Goal: Register for event/course: Register for event/course

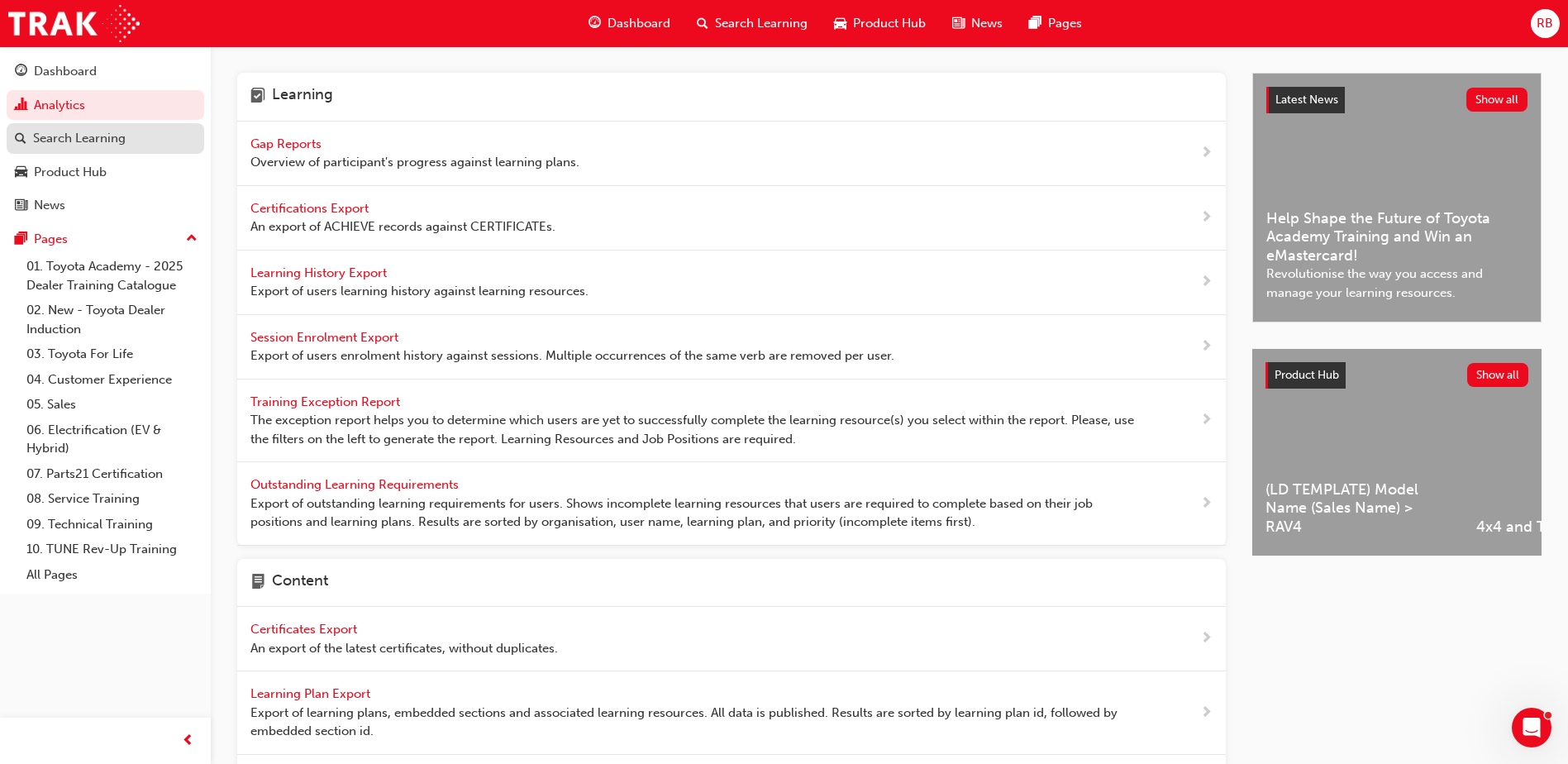
click at [56, 139] on div "Search Learning" at bounding box center [79, 138] width 93 height 19
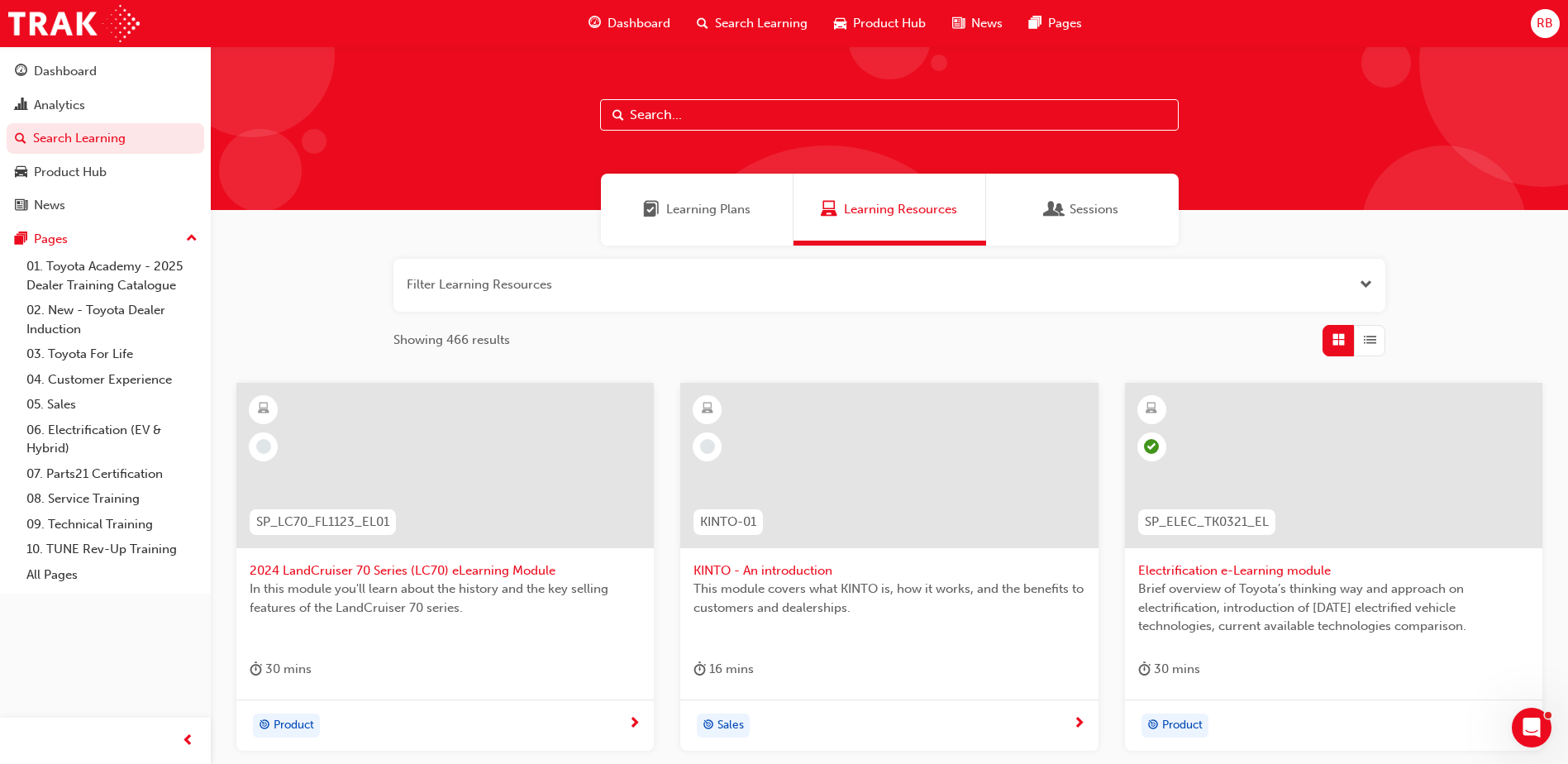
click at [634, 111] on input "text" at bounding box center [890, 115] width 579 height 31
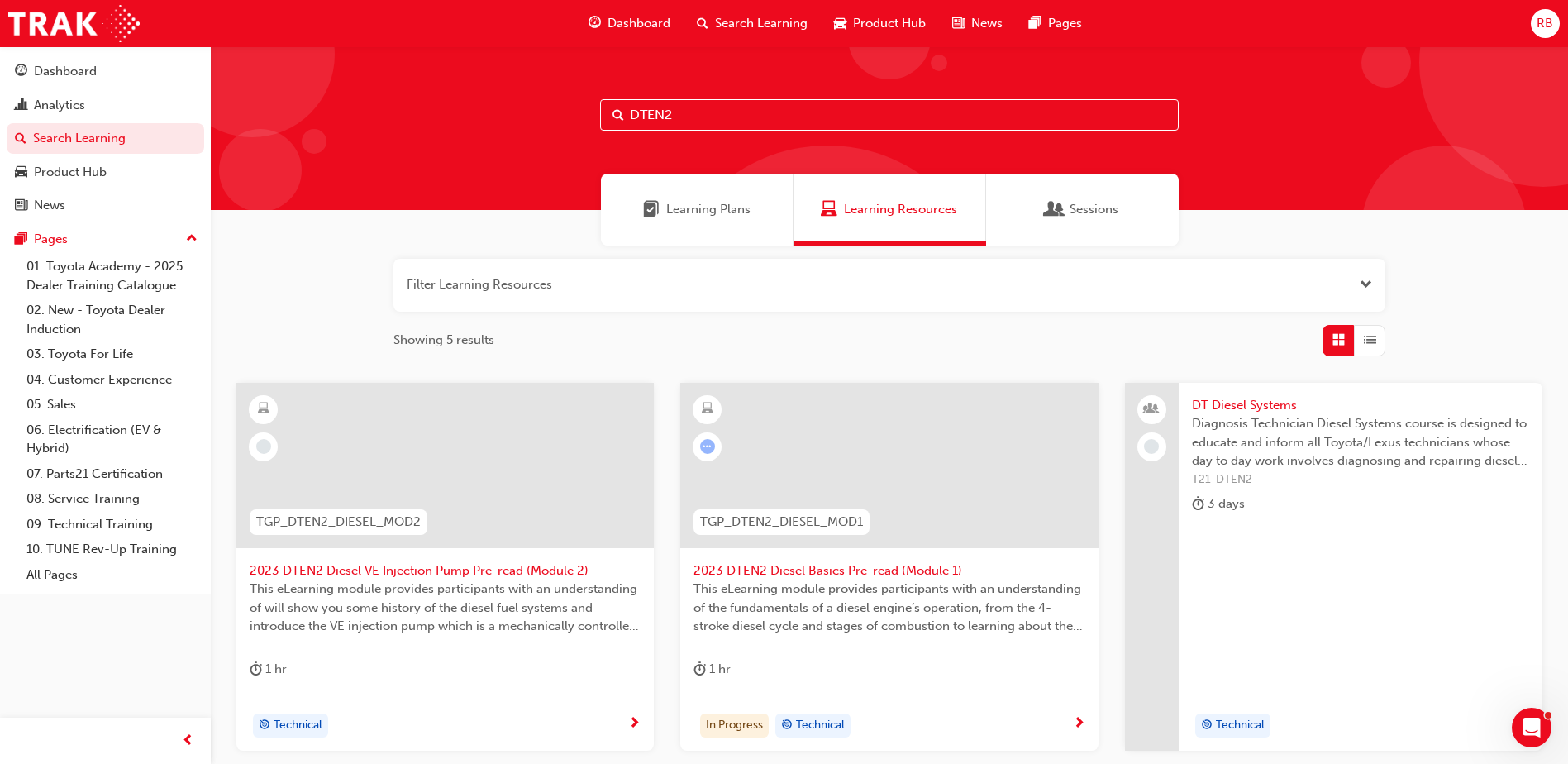
type input "DTEN2"
click at [1243, 401] on span "DT Diesel Systems" at bounding box center [1361, 406] width 338 height 19
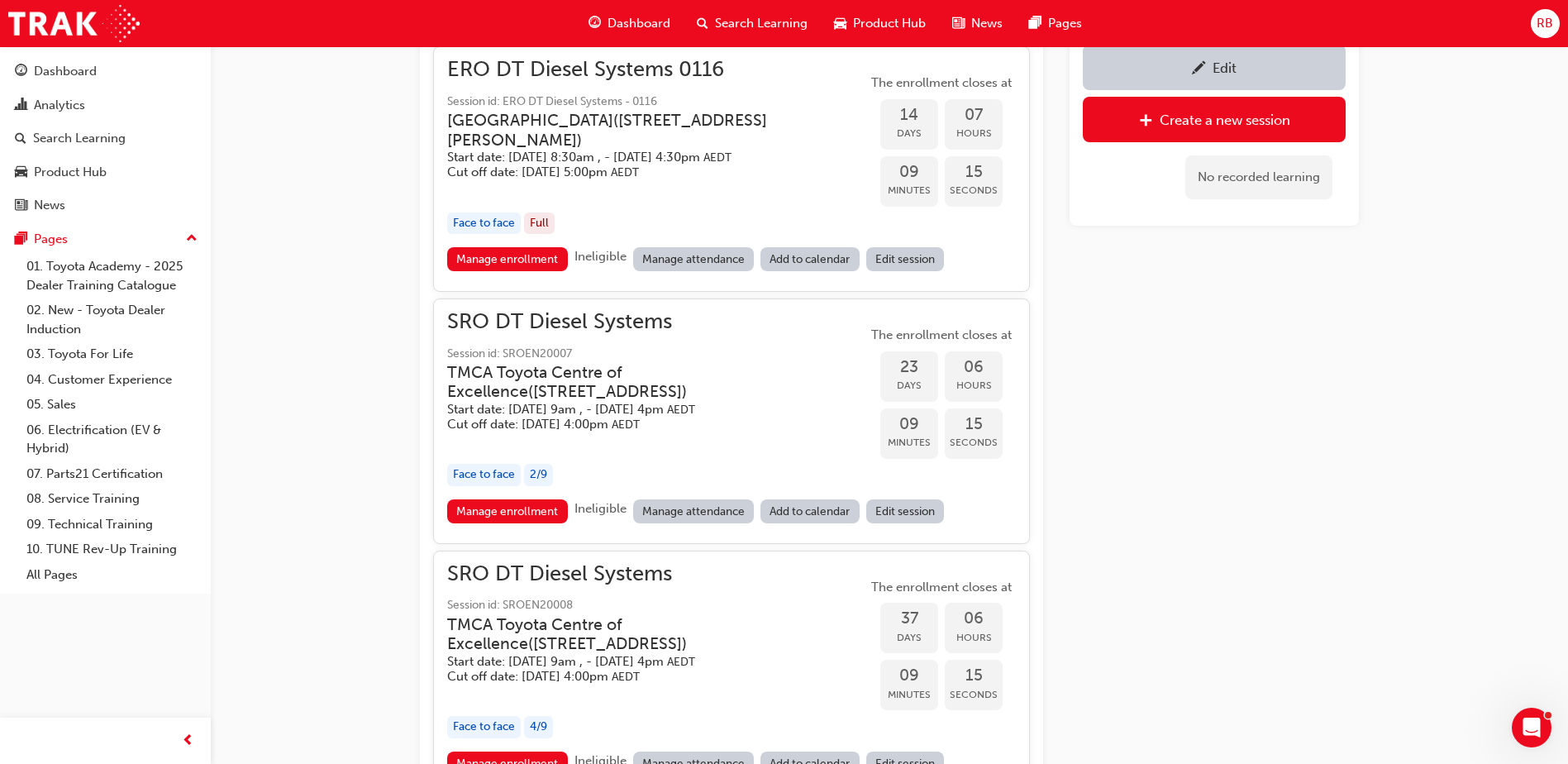
scroll to position [995, 0]
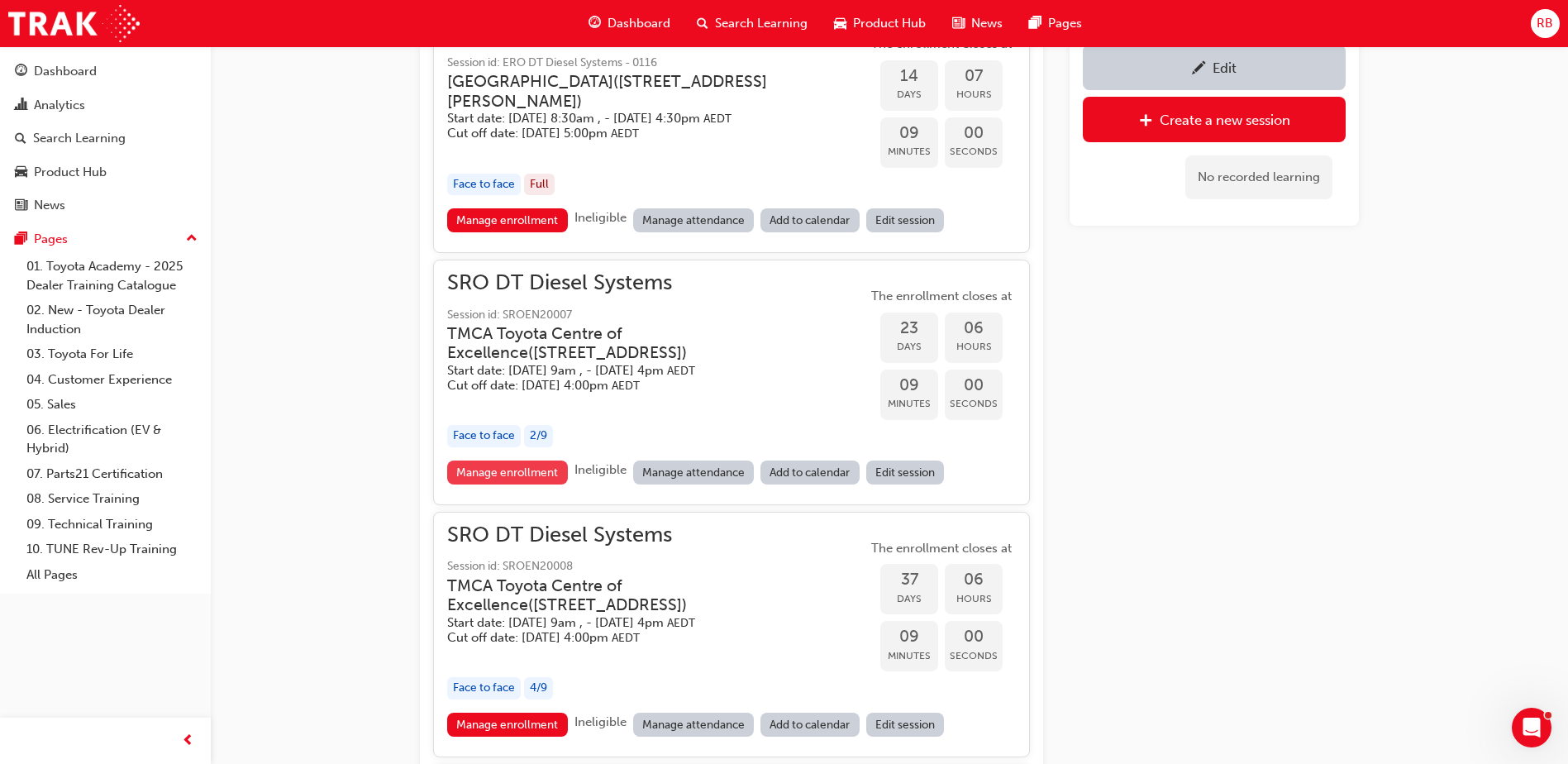
click at [510, 484] on link "Manage enrollment" at bounding box center [507, 473] width 121 height 24
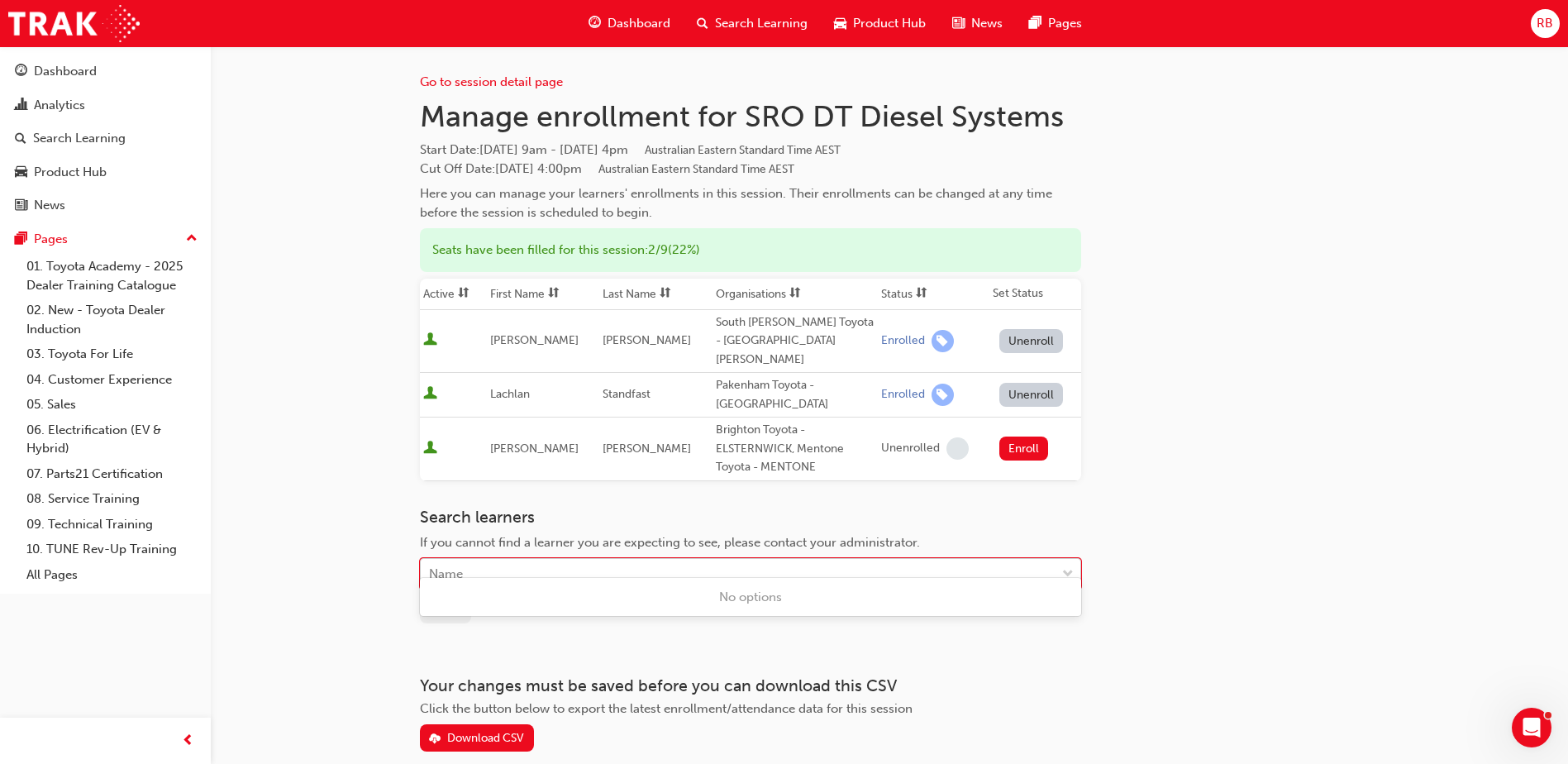
click at [436, 565] on div "Name" at bounding box center [445, 574] width 34 height 19
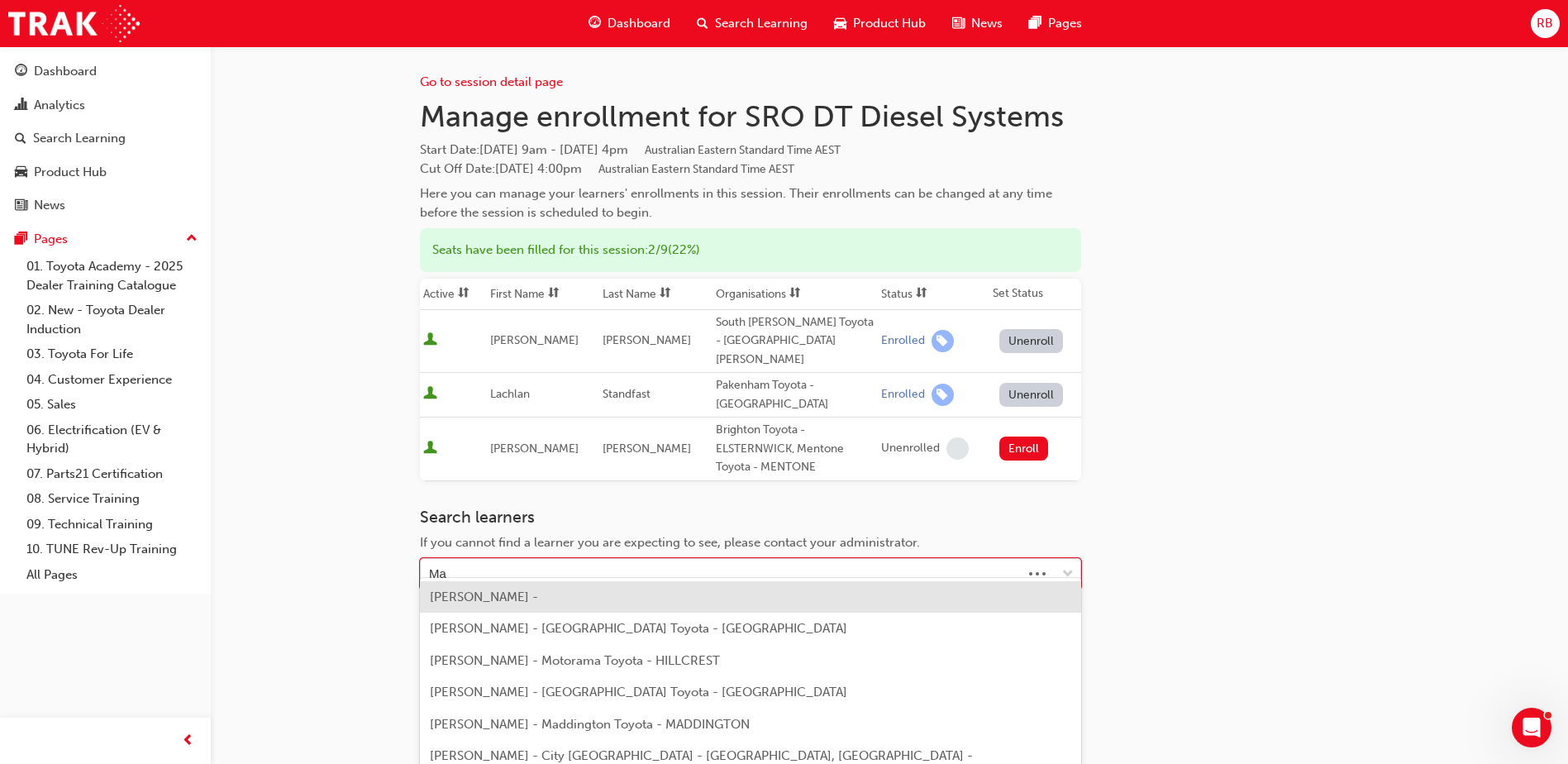
type input "M"
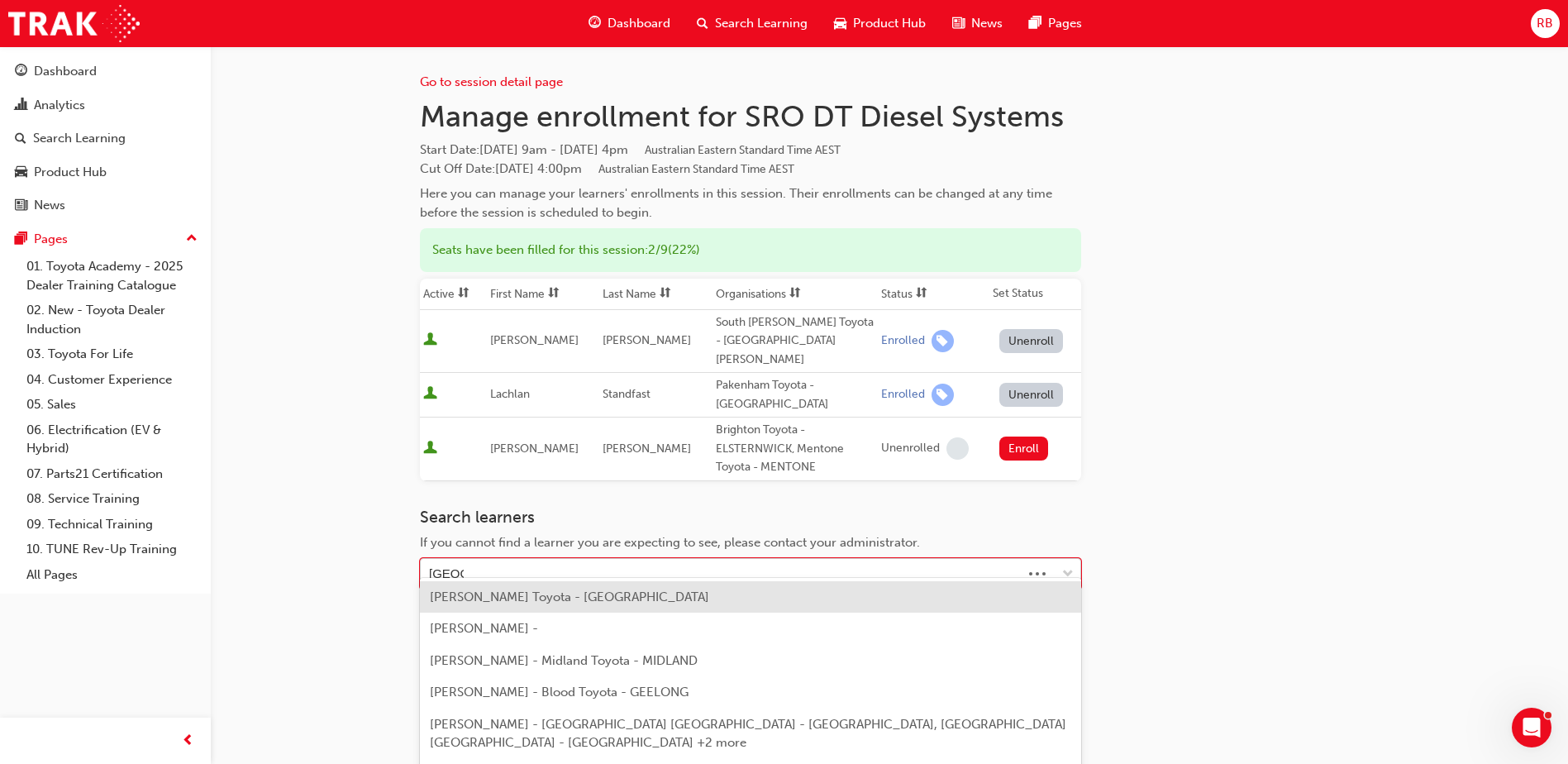
type input "[PERSON_NAME]"
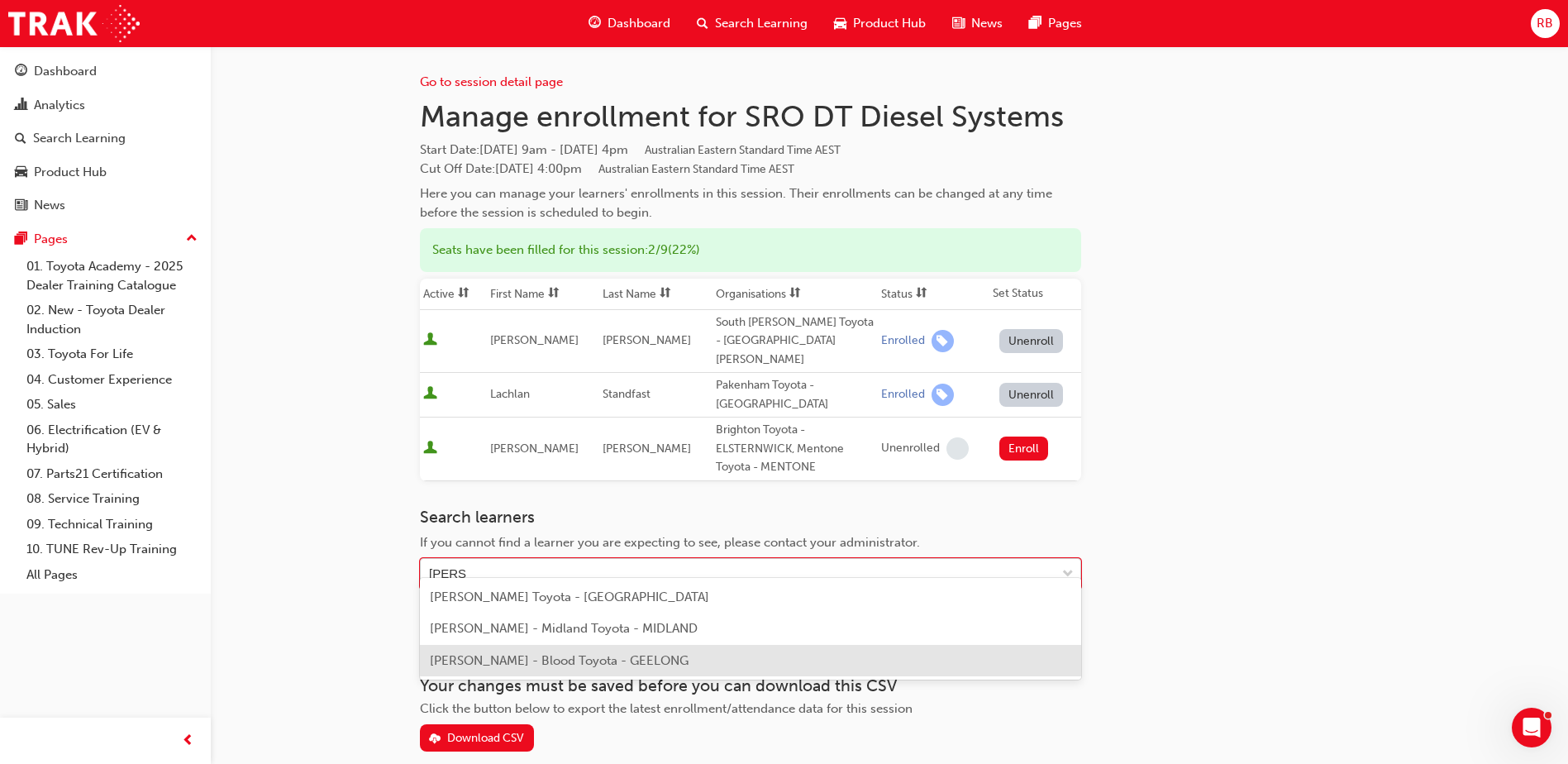
click at [490, 662] on span "[PERSON_NAME] - Blood Toyota - GEELONG" at bounding box center [558, 660] width 258 height 15
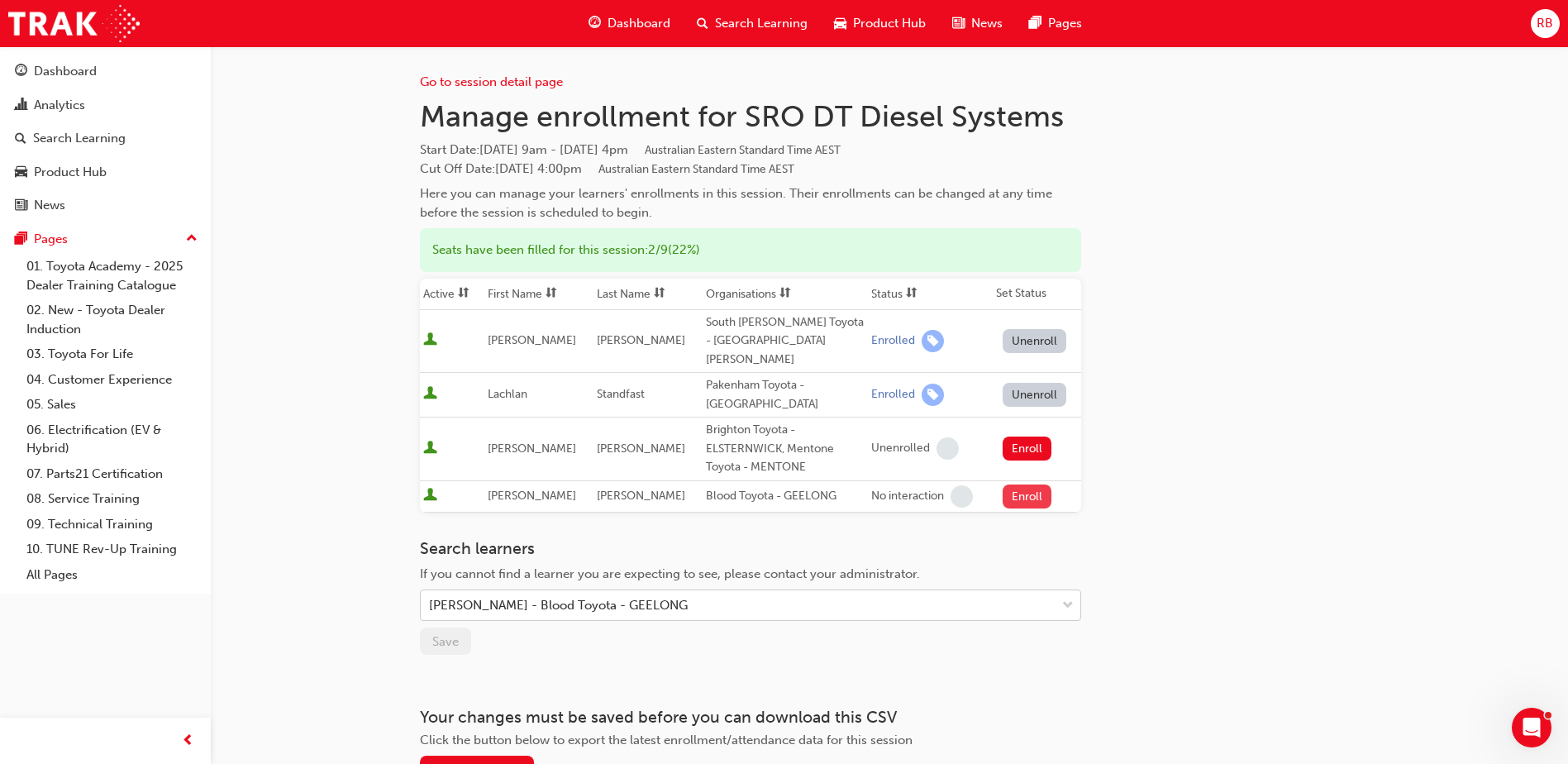
click at [1021, 485] on button "Enroll" at bounding box center [1027, 497] width 49 height 24
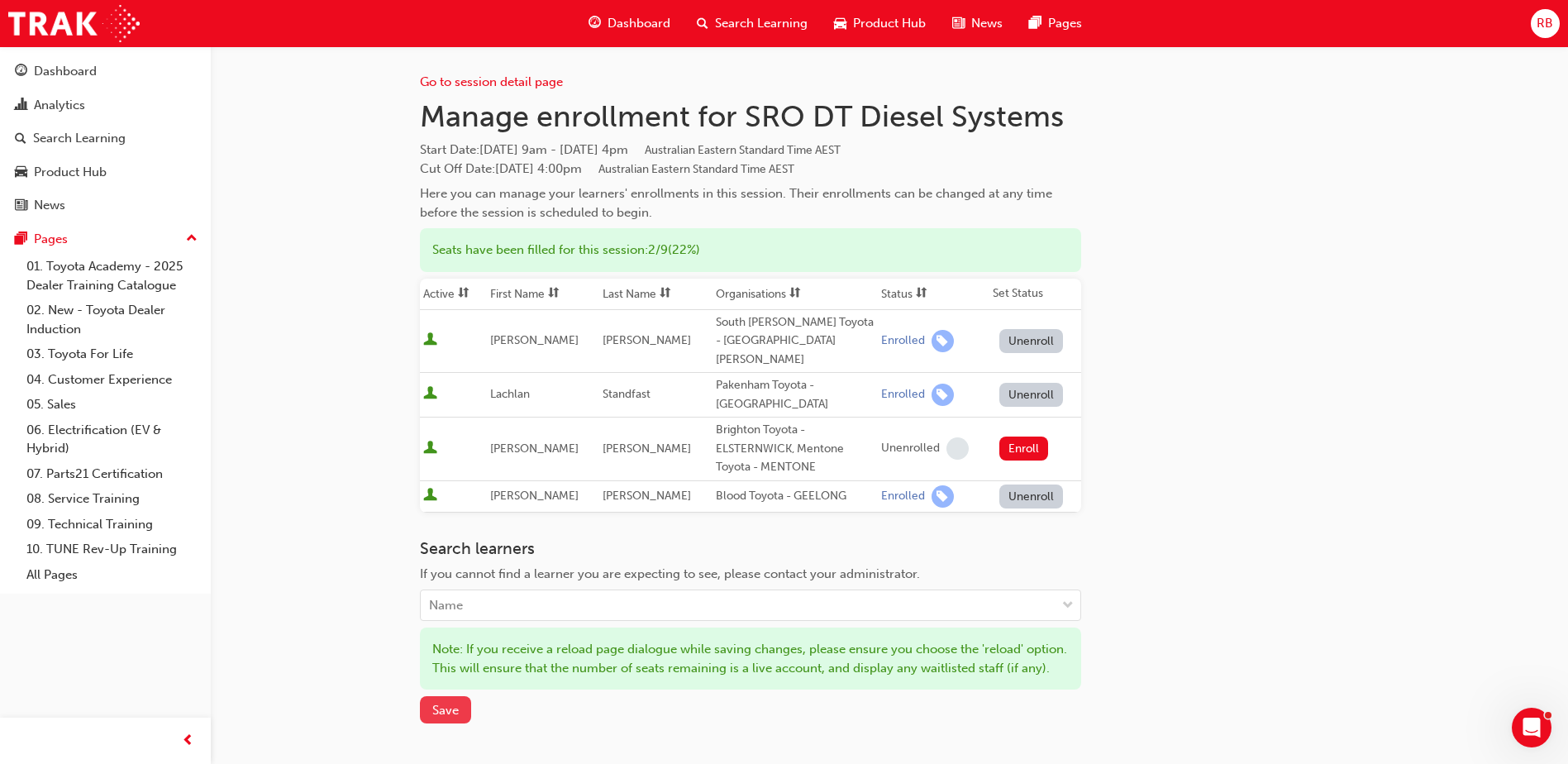
click at [442, 711] on span "Save" at bounding box center [445, 710] width 26 height 15
